Goal: Navigation & Orientation: Find specific page/section

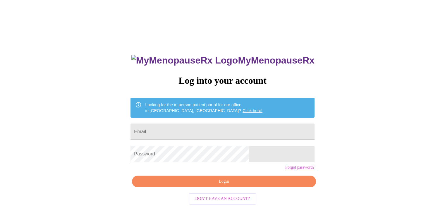
drag, startPoint x: 201, startPoint y: 134, endPoint x: 208, endPoint y: 131, distance: 8.4
click at [201, 133] on input "Email" at bounding box center [223, 132] width 184 height 16
type input "kathleenjuskie@yahoo.com"
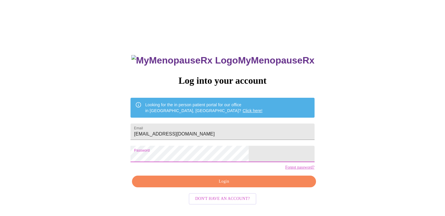
click at [228, 185] on span "Login" at bounding box center [224, 181] width 170 height 7
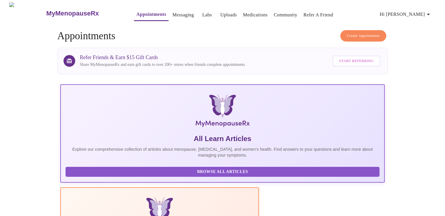
click at [172, 11] on link "Messaging" at bounding box center [182, 15] width 21 height 8
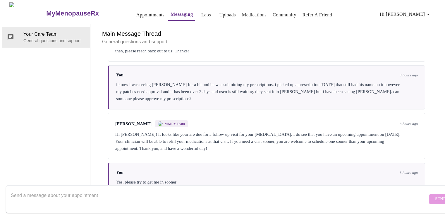
scroll to position [2095, 0]
